Goal: Find specific page/section: Find specific page/section

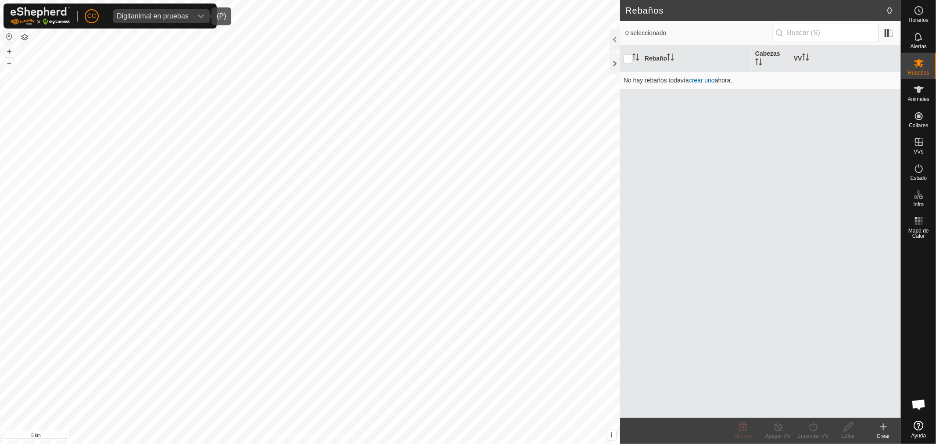
click at [147, 20] on span "Digitanimal en pruebas" at bounding box center [152, 16] width 79 height 14
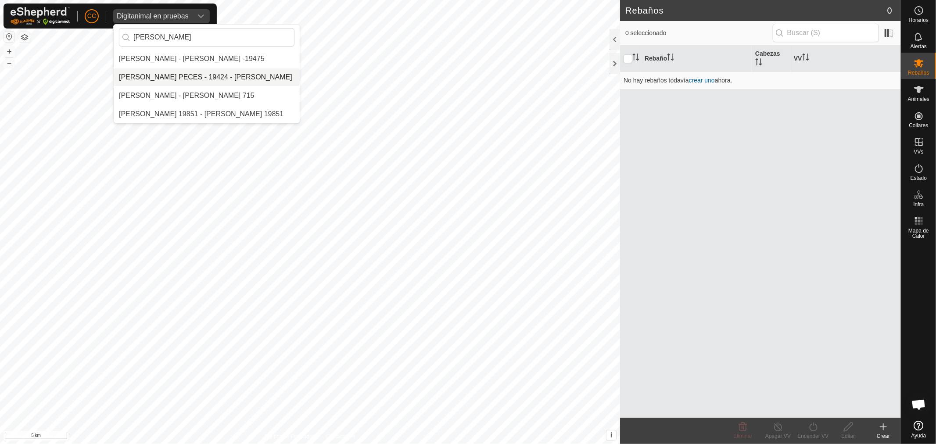
type input "ignacio"
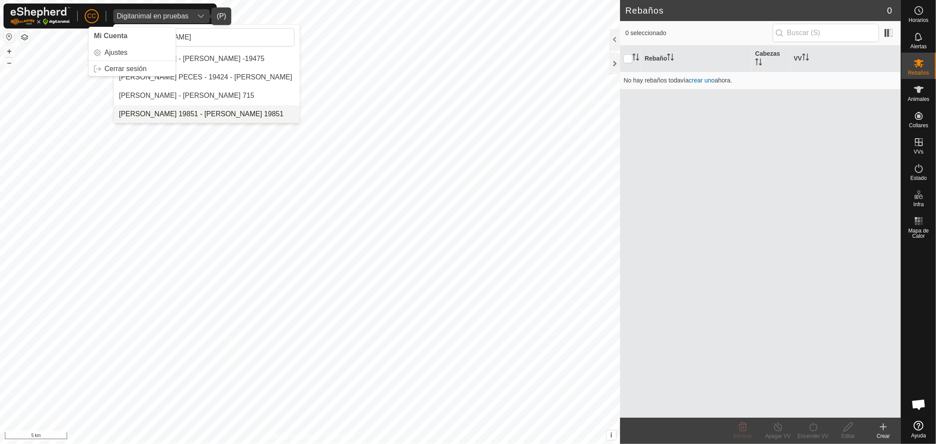
click at [147, 111] on li "[PERSON_NAME] 19851 - [PERSON_NAME] 19851" at bounding box center [207, 114] width 186 height 18
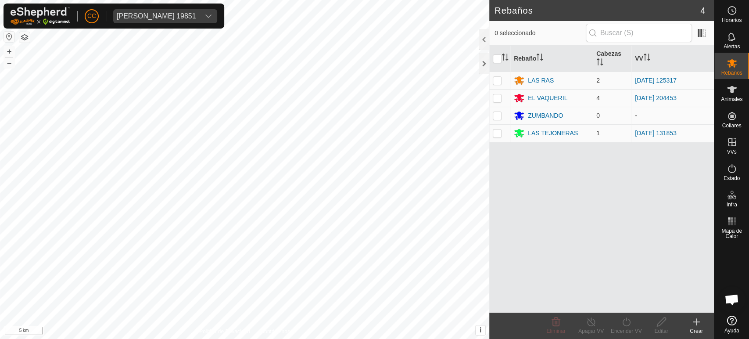
click at [196, 14] on div "Luis Ignacio Lopez Garzon 19851" at bounding box center [156, 16] width 79 height 7
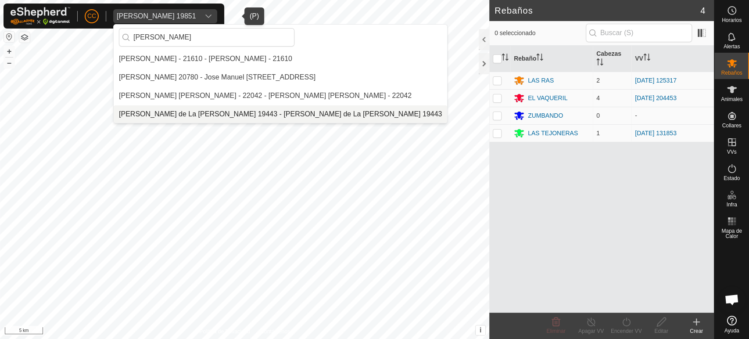
type input "jose manu"
click at [201, 108] on li "[PERSON_NAME] de La [PERSON_NAME] 19443 - [PERSON_NAME] de La [PERSON_NAME] 194…" at bounding box center [280, 114] width 333 height 18
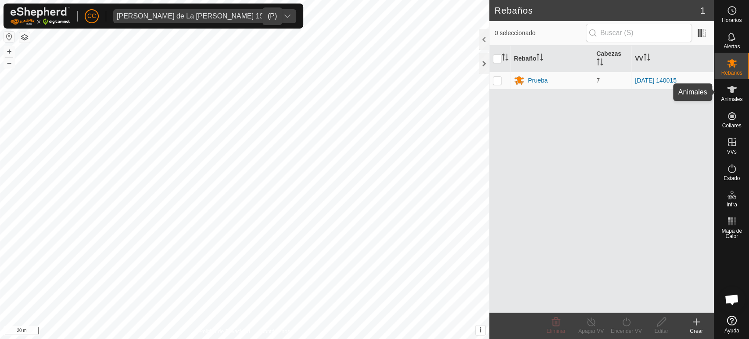
click at [736, 96] on span "Animales" at bounding box center [731, 98] width 21 height 5
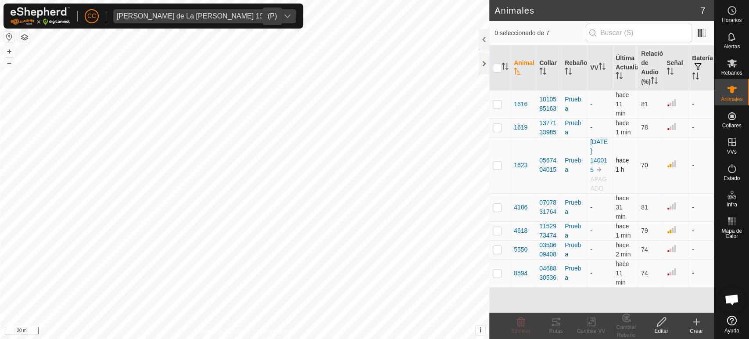
click at [496, 161] on p-checkbox at bounding box center [497, 164] width 9 height 7
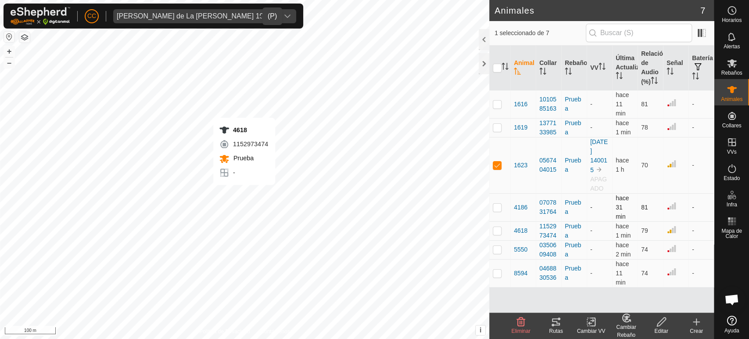
checkbox input "false"
checkbox input "true"
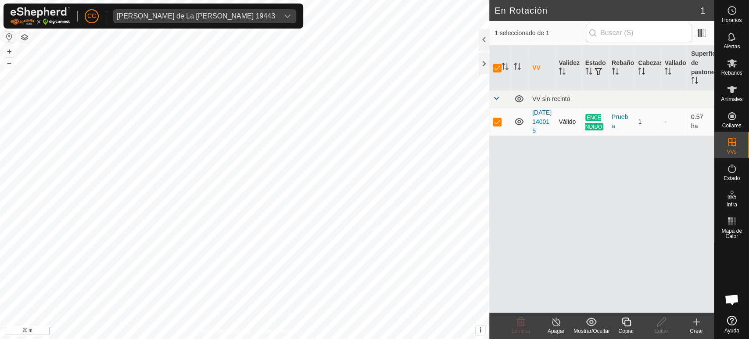
click at [499, 125] on p-checkbox at bounding box center [497, 121] width 9 height 7
checkbox input "false"
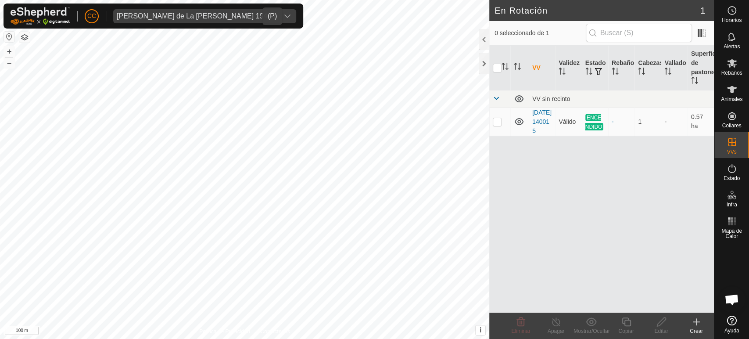
click at [153, 16] on div "[PERSON_NAME] de La [PERSON_NAME] 19443" at bounding box center [196, 16] width 158 height 7
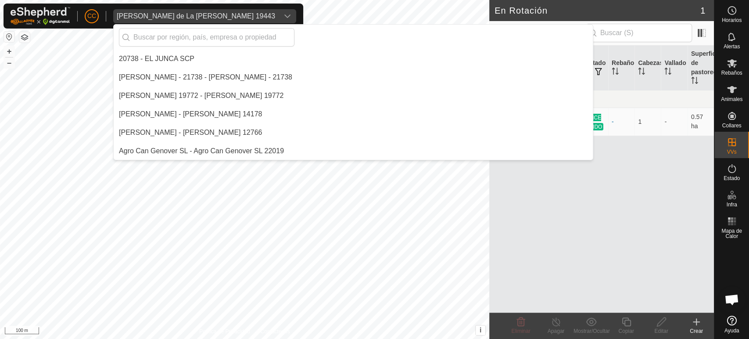
scroll to position [3979, 0]
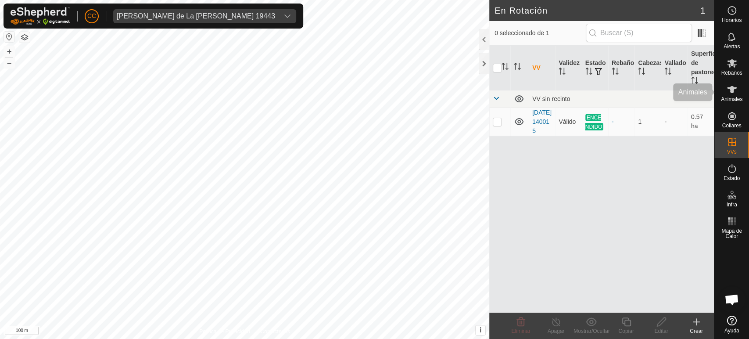
click at [736, 93] on icon at bounding box center [731, 89] width 11 height 11
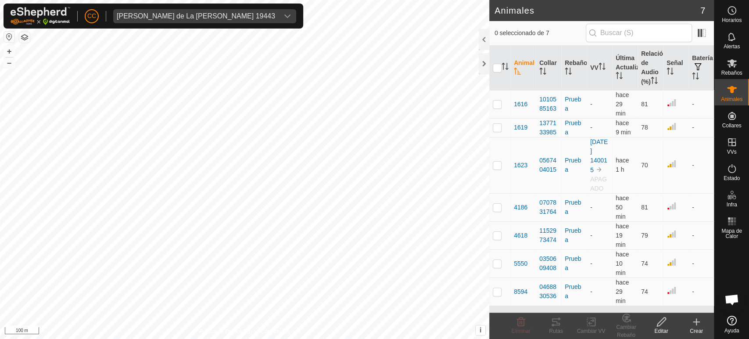
click at [175, 20] on div "[PERSON_NAME] de La [PERSON_NAME] 19443" at bounding box center [196, 16] width 158 height 7
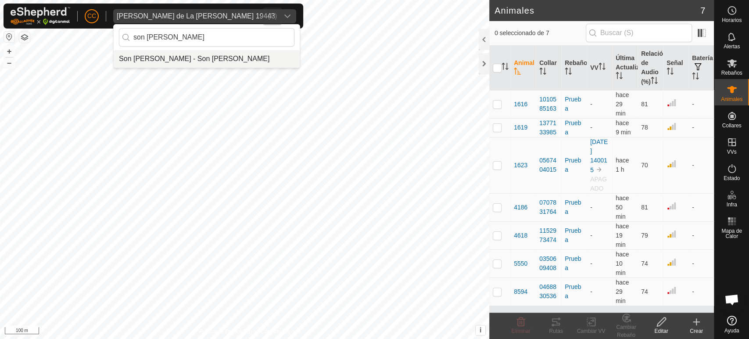
type input "son [PERSON_NAME]"
click at [213, 61] on li "Son [PERSON_NAME] - Son [PERSON_NAME]" at bounding box center [207, 59] width 186 height 18
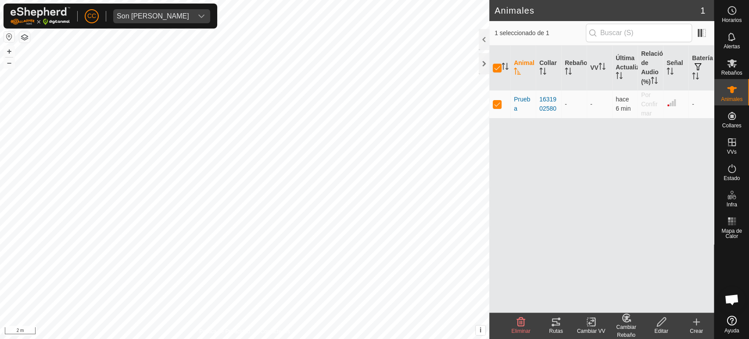
click at [561, 324] on icon at bounding box center [555, 321] width 11 height 11
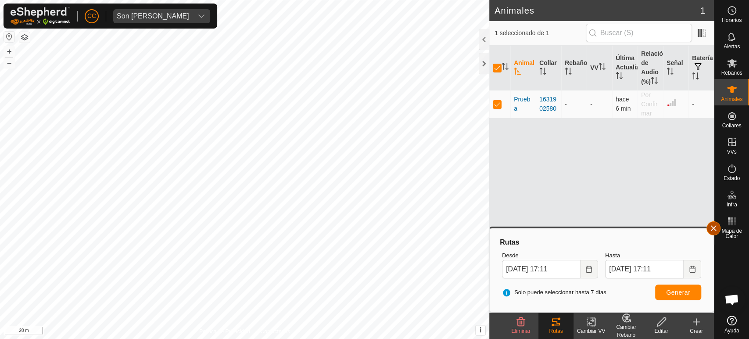
click at [714, 229] on button "button" at bounding box center [713, 228] width 14 height 14
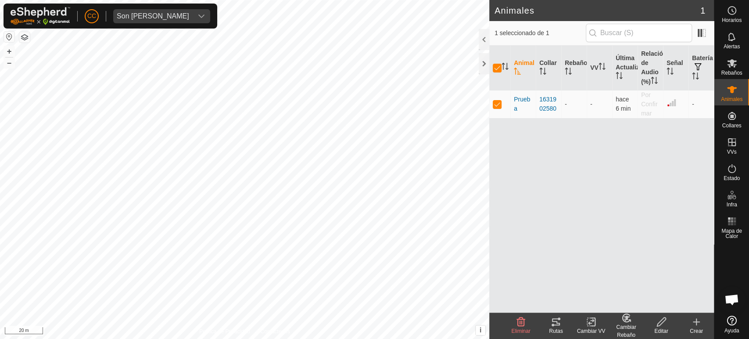
click at [150, 28] on div "CC Son [PERSON_NAME]" at bounding box center [111, 16] width 214 height 25
click at [150, 16] on div "Son [PERSON_NAME]" at bounding box center [153, 16] width 72 height 7
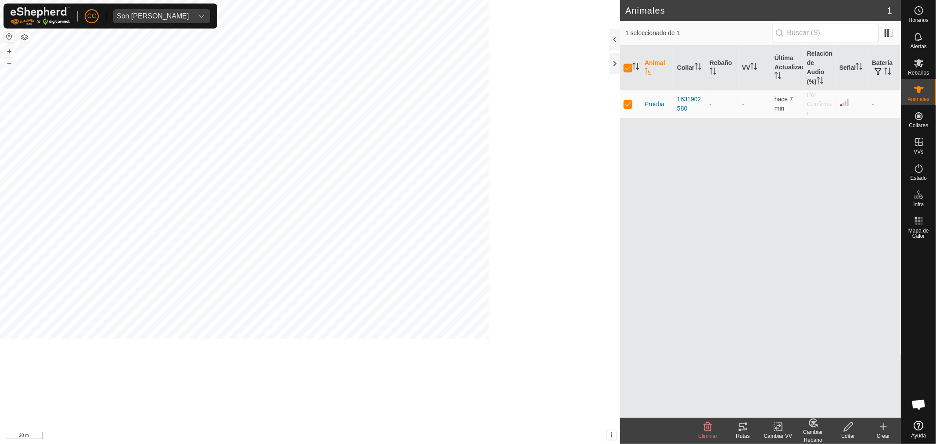
scroll to position [6890, 0]
